Goal: Transaction & Acquisition: Purchase product/service

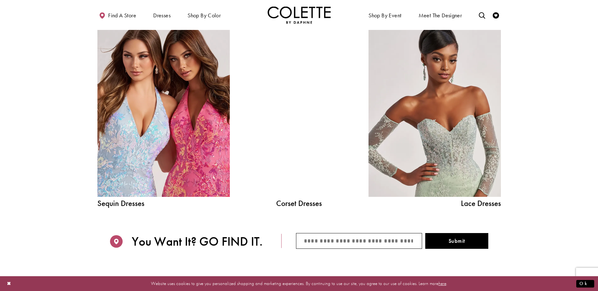
scroll to position [788, 0]
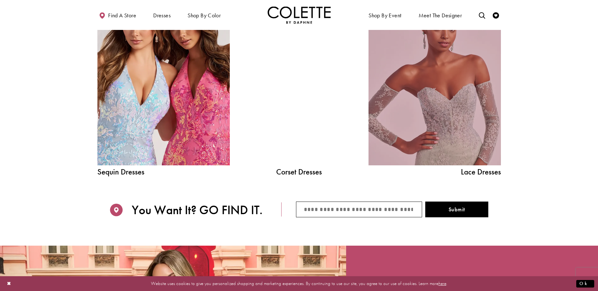
click at [428, 120] on link "Lace Dress Spring 2025 collection Related Link" at bounding box center [435, 81] width 132 height 167
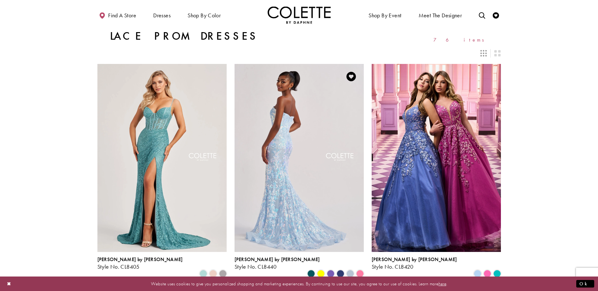
scroll to position [32, 0]
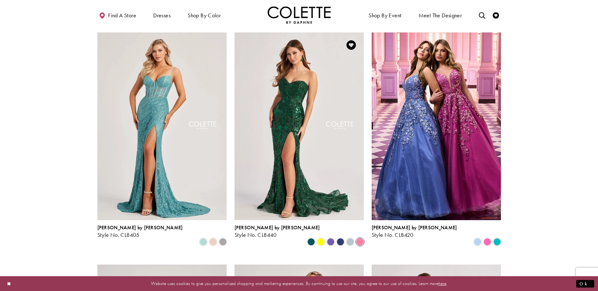
click at [359, 238] on span "Product List" at bounding box center [360, 242] width 8 height 8
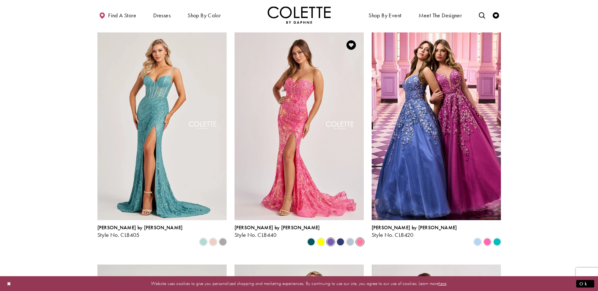
click at [329, 238] on span "Product List" at bounding box center [331, 242] width 8 height 8
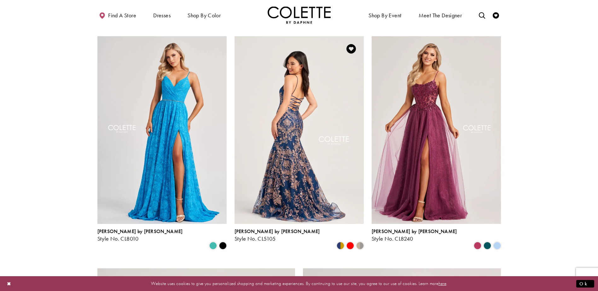
scroll to position [567, 0]
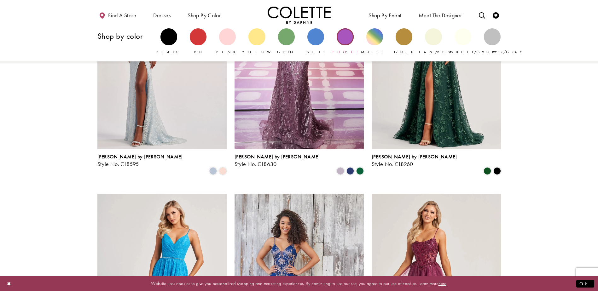
click at [343, 37] on div "Primary block" at bounding box center [345, 36] width 17 height 17
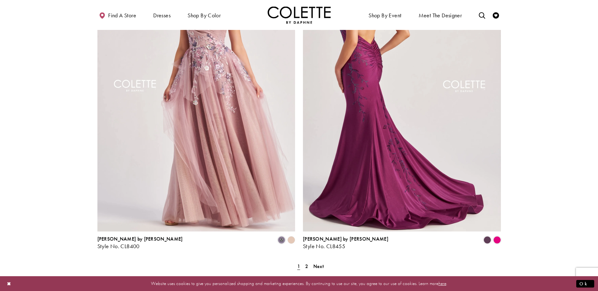
scroll to position [1198, 0]
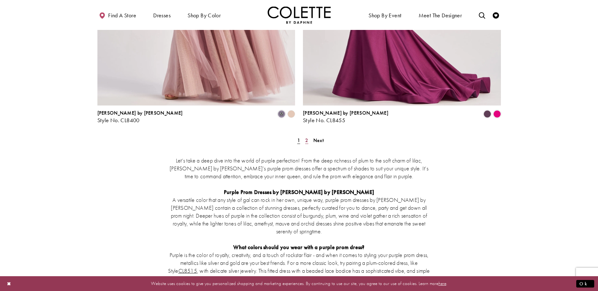
click at [306, 137] on span "2" at bounding box center [306, 140] width 3 height 7
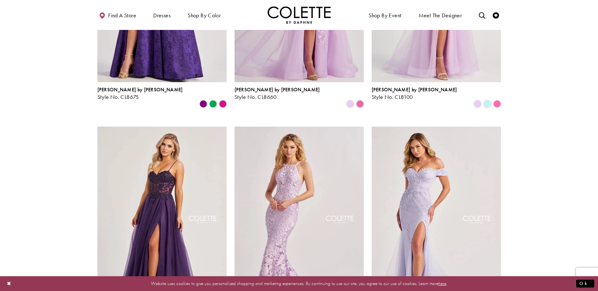
scroll to position [3, 0]
